Goal: Task Accomplishment & Management: Manage account settings

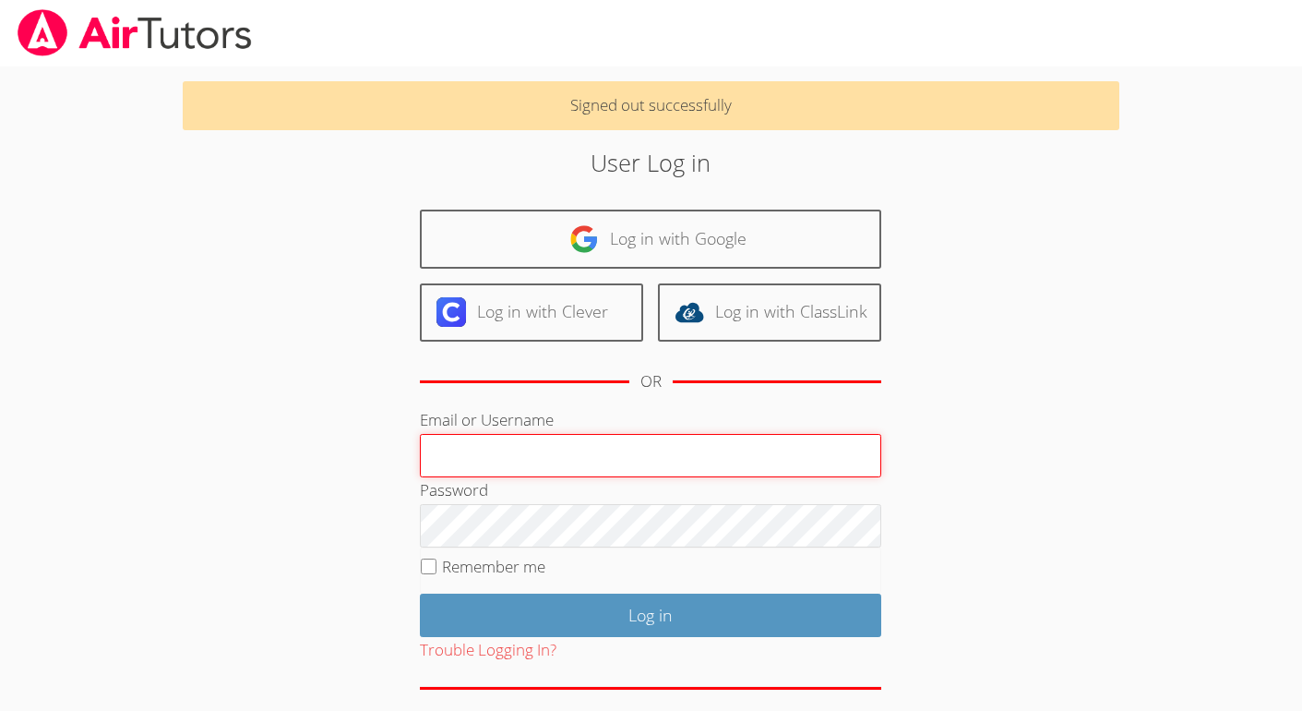
type input "[EMAIL_ADDRESS][DOMAIN_NAME]"
click at [513, 460] on input "[EMAIL_ADDRESS][DOMAIN_NAME]" at bounding box center [651, 456] width 462 height 44
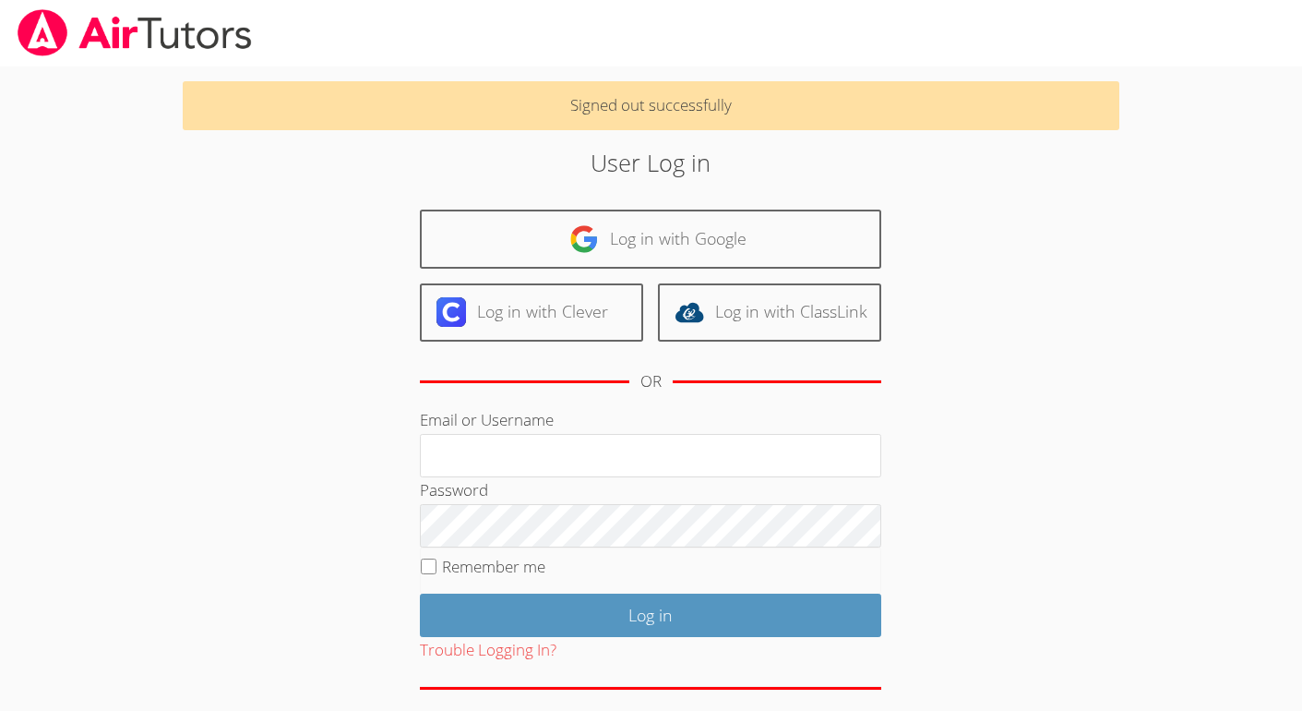
click at [150, 616] on body "Signed out successfully User Log in Log in with Google Log in with Clever Log i…" at bounding box center [651, 355] width 1302 height 711
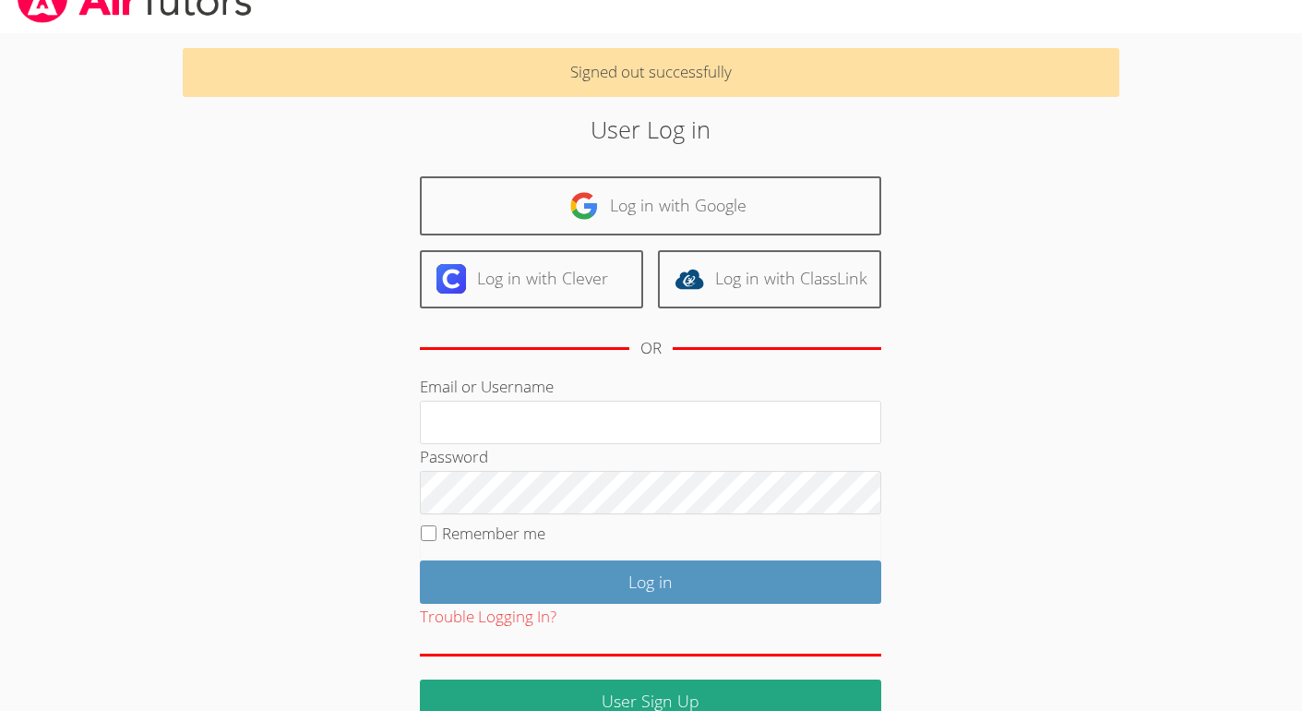
scroll to position [70, 0]
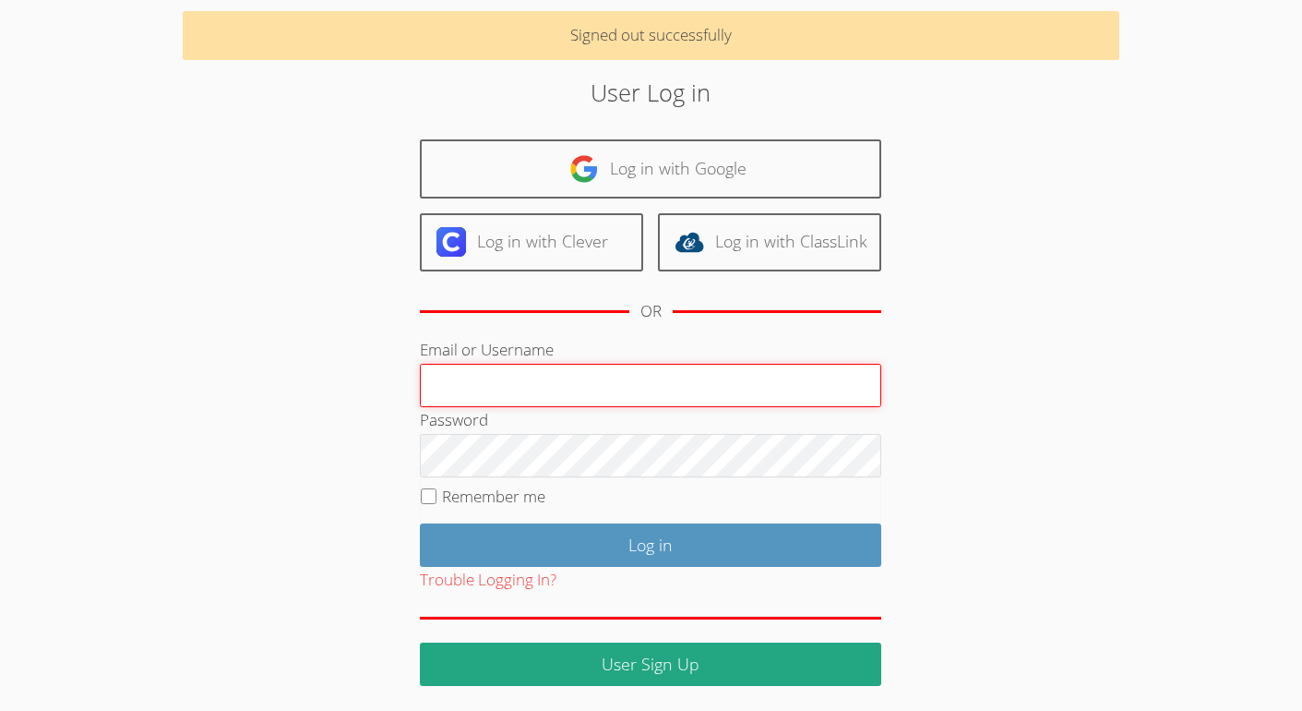
click at [497, 368] on input "Email or Username" at bounding box center [651, 386] width 462 height 44
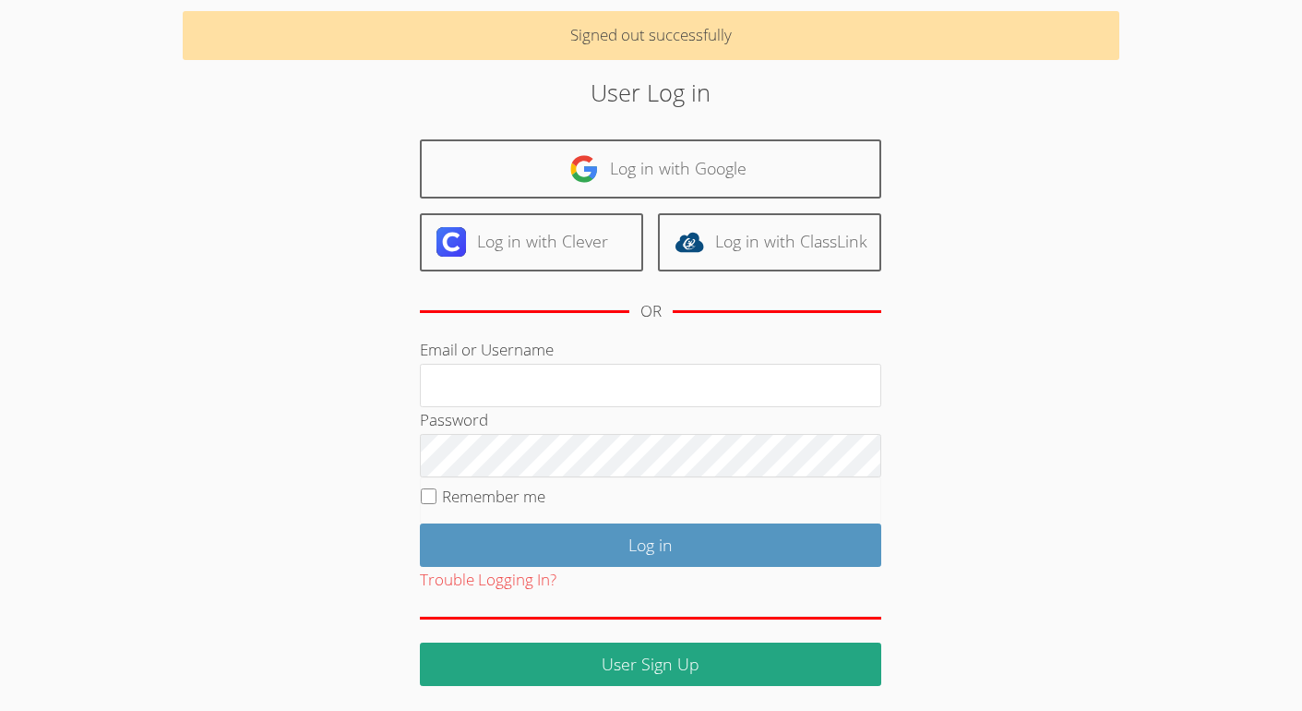
click at [305, 414] on div "User Log in Log in with Google Log in with Clever Log in with ClassLink OR Emai…" at bounding box center [651, 380] width 703 height 611
click at [503, 571] on button "Trouble Logging In?" at bounding box center [488, 580] width 137 height 27
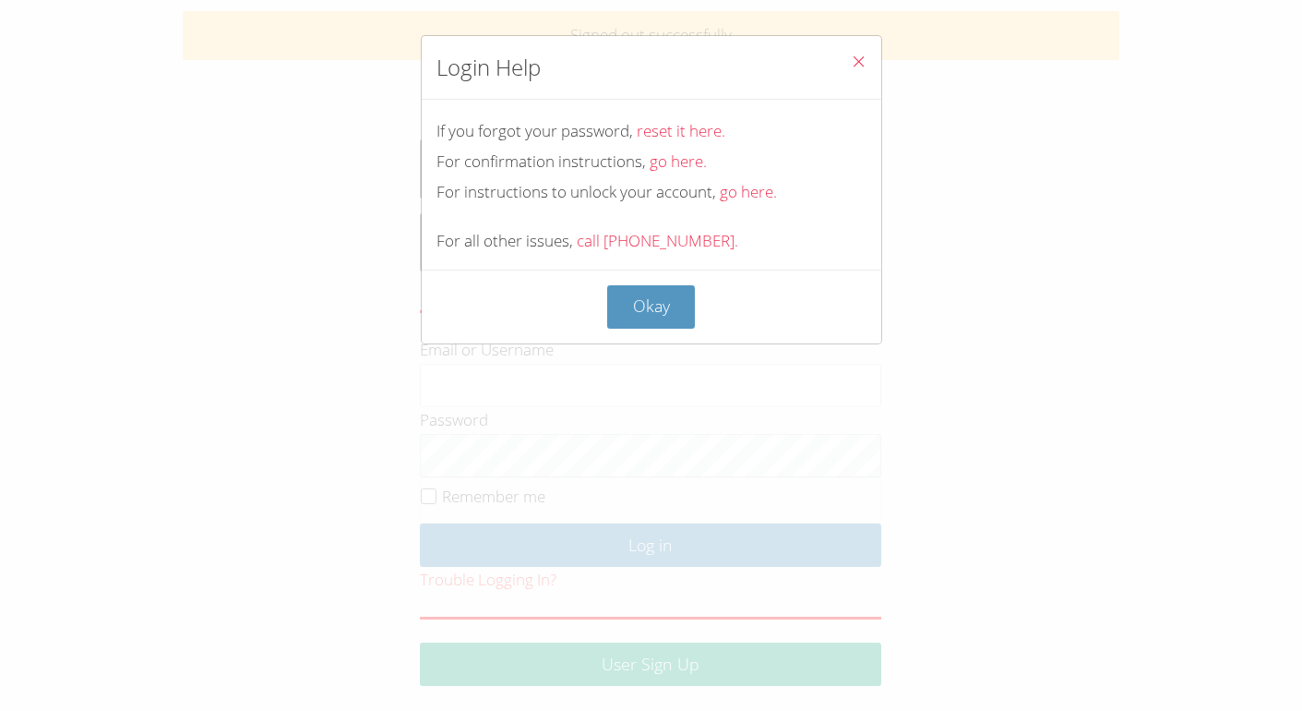
click at [858, 61] on icon "Close" at bounding box center [859, 62] width 16 height 16
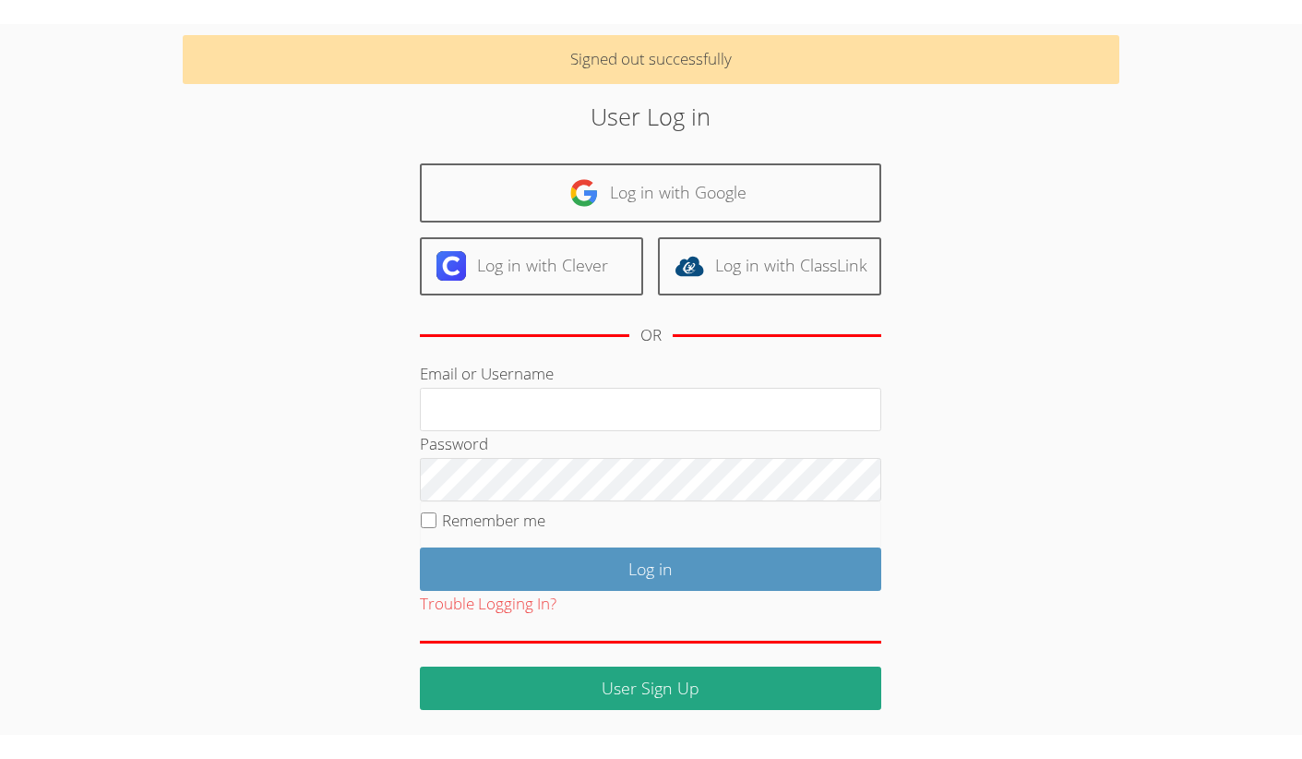
scroll to position [22, 0]
